Goal: Task Accomplishment & Management: Manage account settings

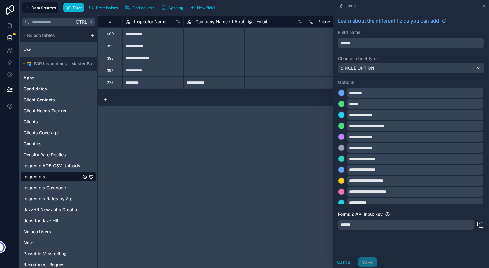
scroll to position [12, 0]
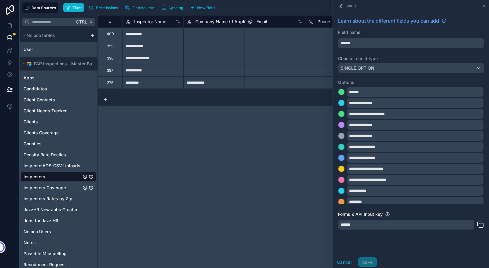
click at [41, 188] on span "Inspectors Coverage" at bounding box center [45, 188] width 42 height 6
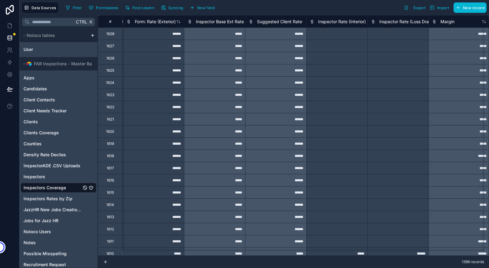
scroll to position [0, 427]
click at [173, 8] on span "Syncing" at bounding box center [175, 7] width 15 height 5
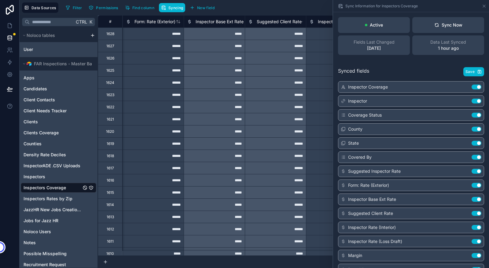
click at [287, 8] on div "Filter Permissions Find column Syncing New field Export Import New record" at bounding box center [274, 7] width 423 height 10
click at [484, 7] on icon at bounding box center [483, 6] width 5 height 5
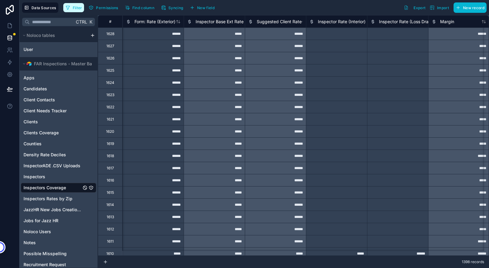
click at [75, 9] on span "Filter" at bounding box center [77, 7] width 9 height 5
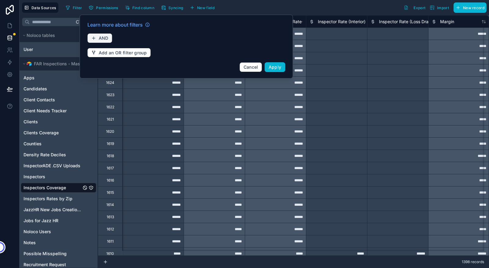
click at [97, 38] on button "AND" at bounding box center [99, 38] width 25 height 10
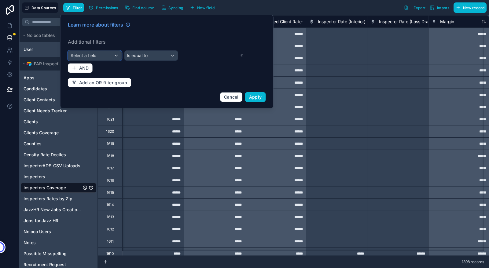
click at [108, 55] on div "Select a field" at bounding box center [94, 56] width 53 height 10
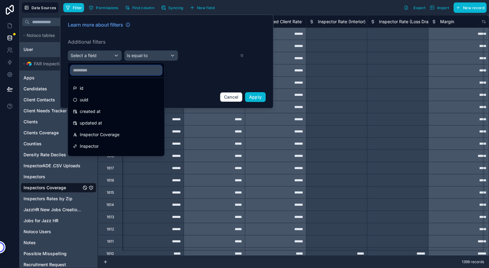
click at [104, 70] on input "text" at bounding box center [116, 70] width 91 height 10
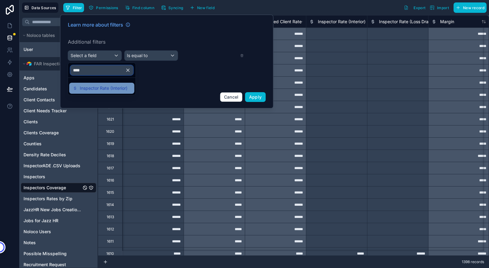
type input "****"
click at [96, 88] on span "Inspector Rate (Interior)" at bounding box center [104, 88] width 48 height 7
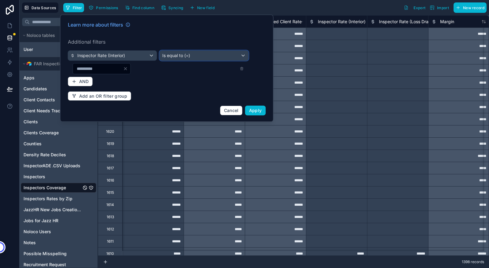
click at [193, 58] on div "Is equal to (=)" at bounding box center [204, 56] width 89 height 10
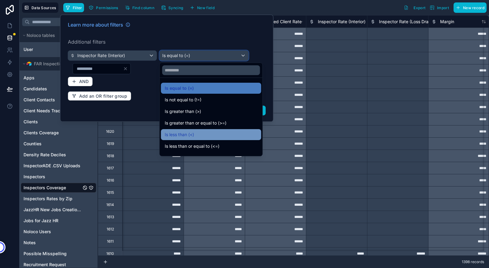
scroll to position [43, 0]
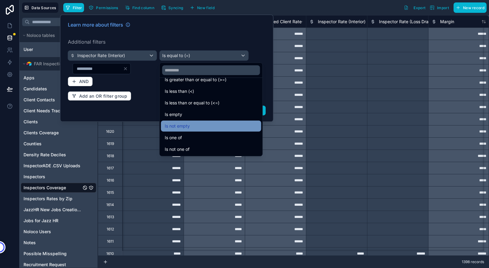
click at [199, 125] on div "Is not empty" at bounding box center [211, 125] width 93 height 7
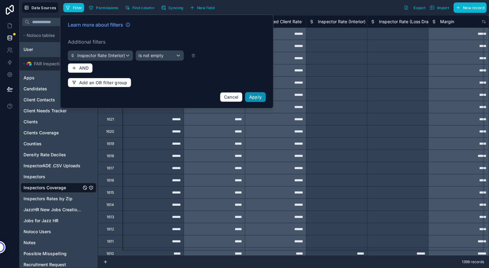
click at [256, 99] on span "Apply" at bounding box center [255, 96] width 13 height 5
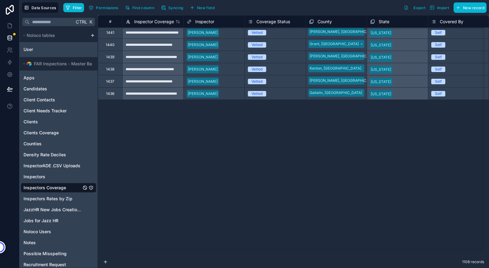
scroll to position [1609, 0]
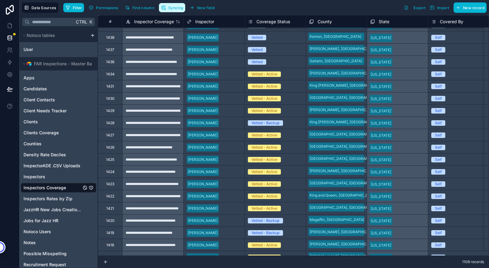
click at [170, 9] on span "Syncing" at bounding box center [175, 7] width 15 height 5
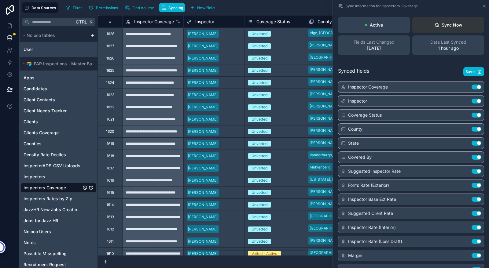
click at [448, 20] on button "Sync Now" at bounding box center [448, 25] width 72 height 16
click at [484, 5] on icon at bounding box center [483, 6] width 5 height 5
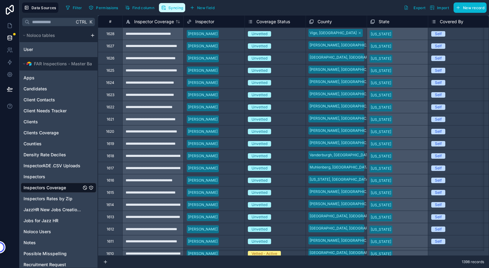
click at [168, 11] on button "Syncing" at bounding box center [172, 7] width 26 height 9
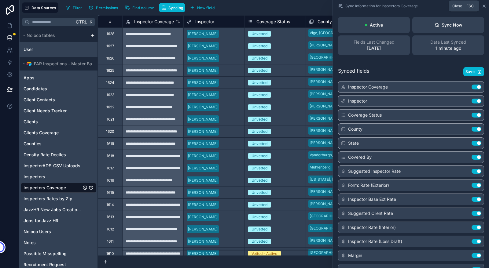
click at [484, 6] on icon at bounding box center [483, 6] width 5 height 5
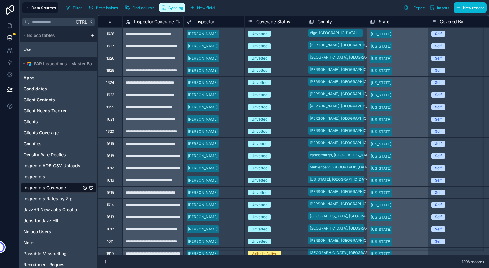
click at [176, 4] on button "Syncing" at bounding box center [172, 7] width 26 height 9
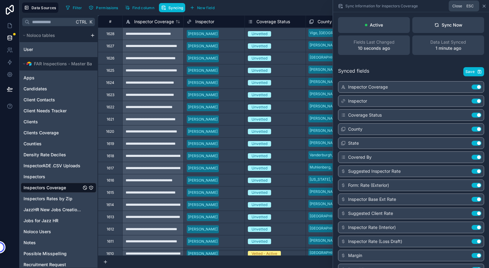
click at [484, 7] on icon at bounding box center [484, 6] width 2 height 2
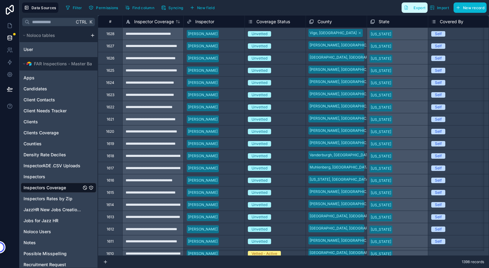
click at [414, 9] on span "Export" at bounding box center [419, 7] width 12 height 5
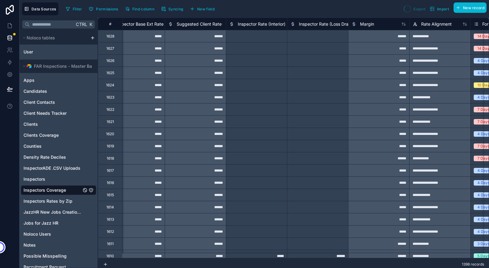
scroll to position [0, 517]
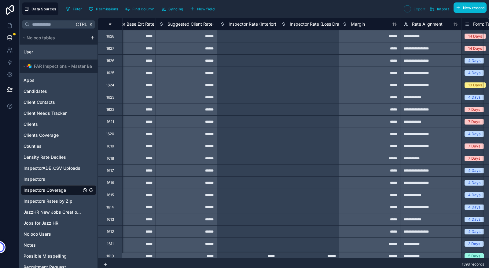
click at [243, 24] on span "Inspector Rate (Interior)" at bounding box center [252, 24] width 48 height 6
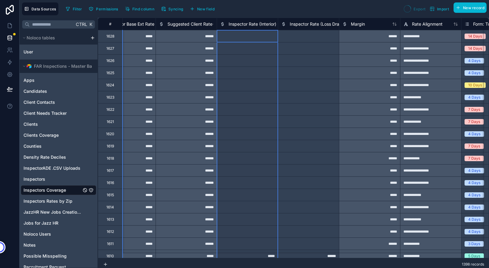
click at [243, 24] on span "Inspector Rate (Interior)" at bounding box center [252, 24] width 48 height 6
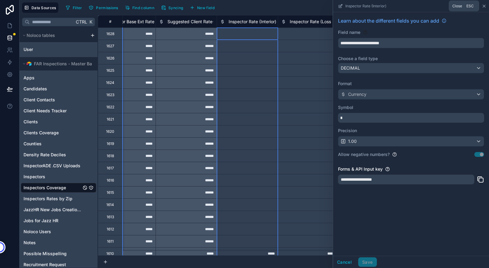
click at [485, 6] on icon at bounding box center [483, 6] width 5 height 5
